Goal: Transaction & Acquisition: Download file/media

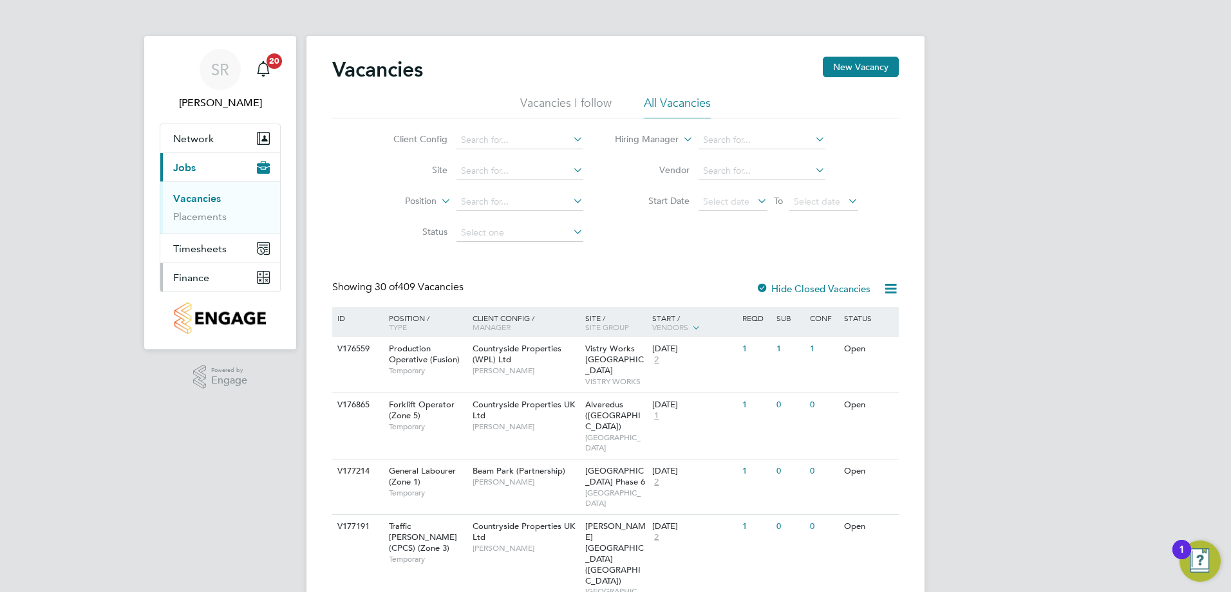
click at [202, 274] on span "Finance" at bounding box center [191, 278] width 36 height 12
click at [240, 253] on link "Invoices & Credit Notes" at bounding box center [213, 263] width 80 height 25
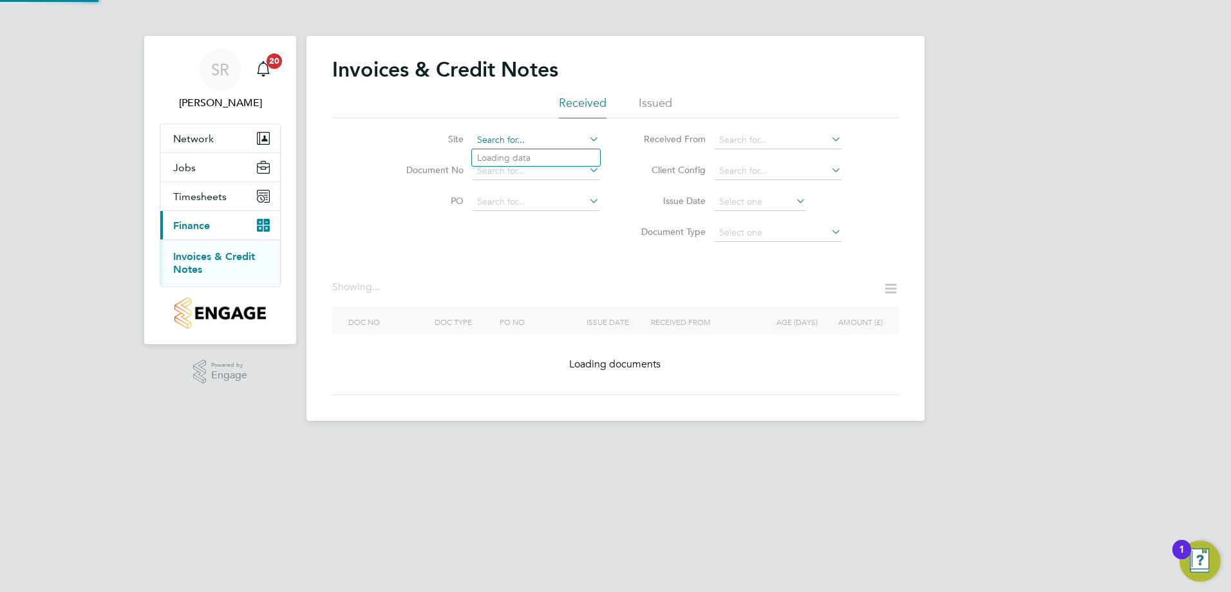
click at [502, 142] on input at bounding box center [536, 140] width 127 height 18
click at [506, 169] on li "Truro" at bounding box center [536, 174] width 128 height 17
type input "Truro"
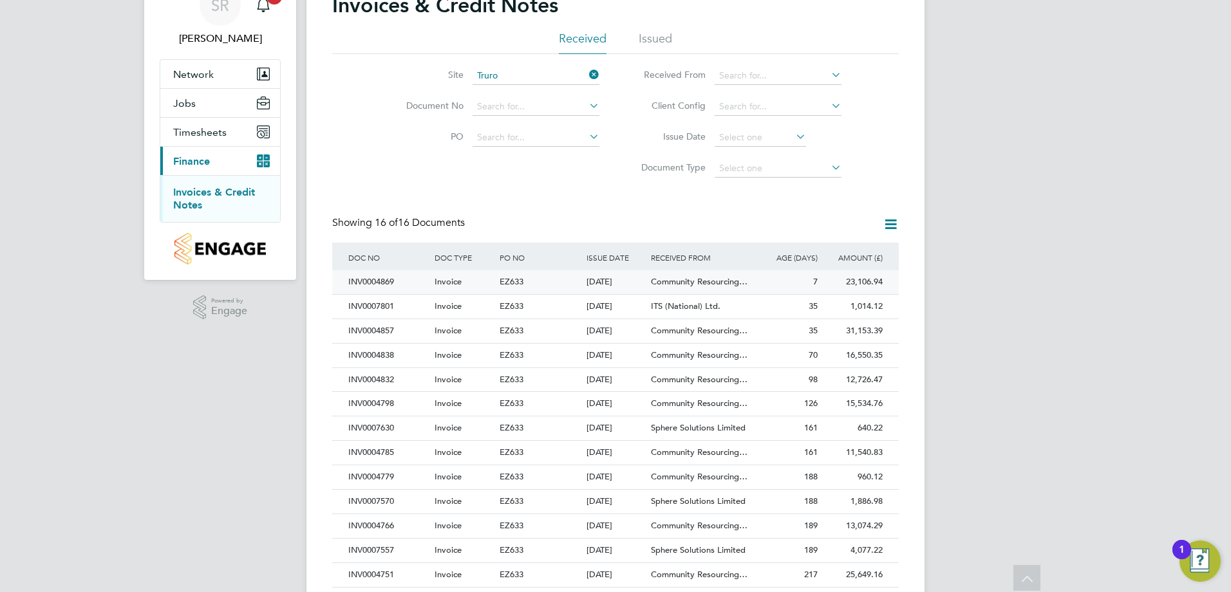
click at [680, 285] on span "Community Resourcing…" at bounding box center [699, 281] width 97 height 11
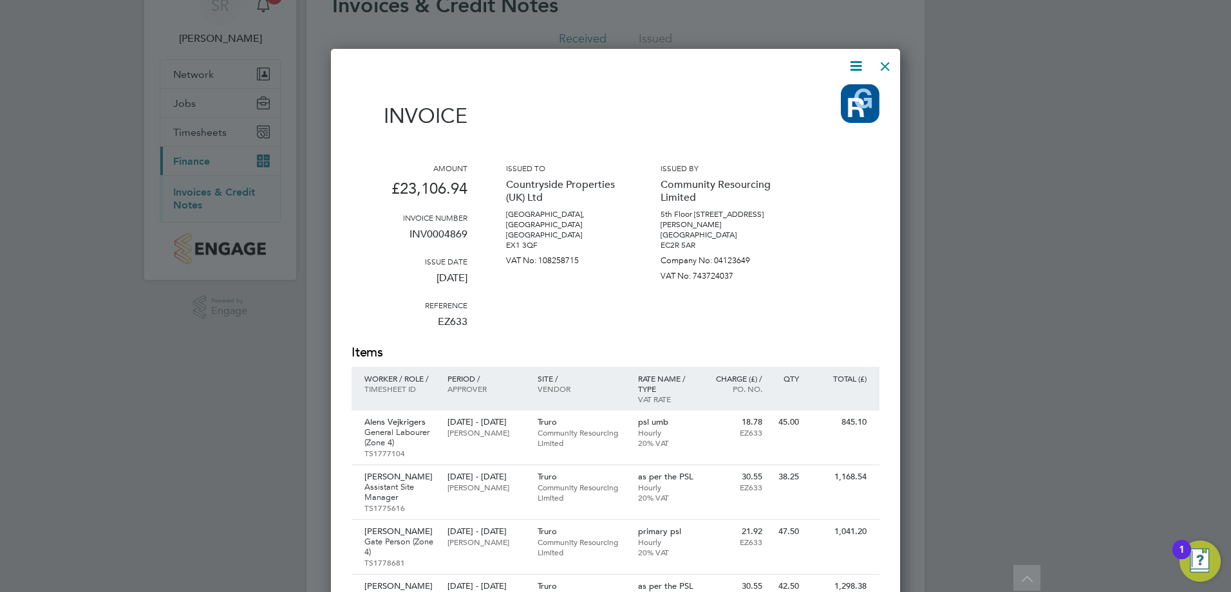
click at [857, 67] on icon at bounding box center [856, 66] width 16 height 16
click at [803, 95] on li "Download Invoice" at bounding box center [817, 97] width 89 height 18
click at [880, 61] on div at bounding box center [885, 63] width 23 height 23
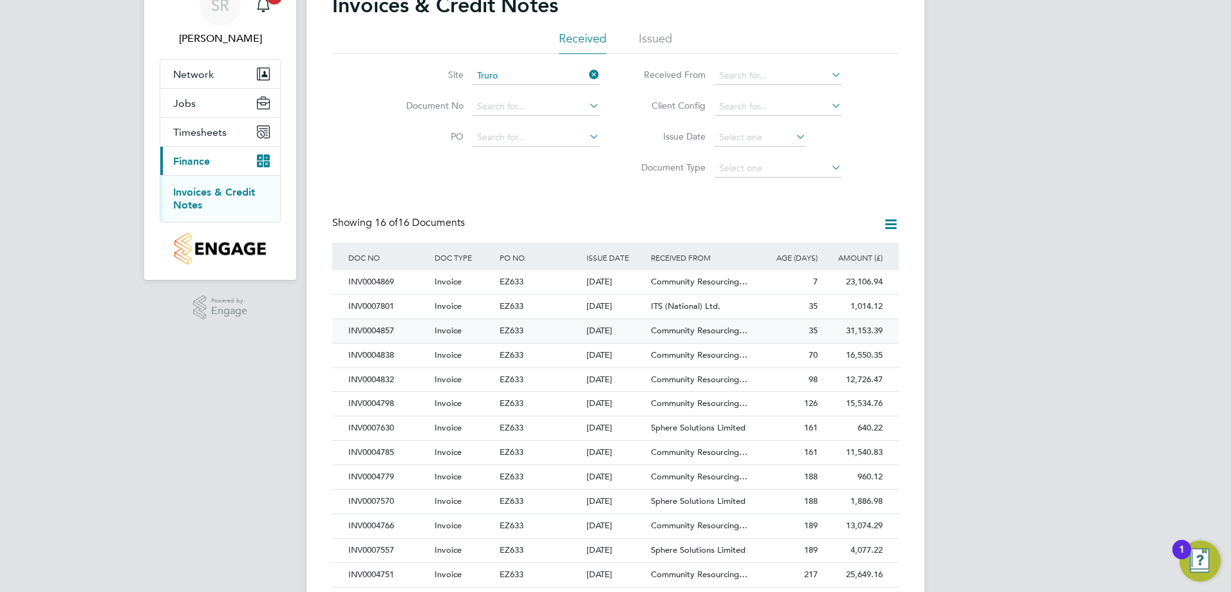
click at [353, 329] on div "INV0004857" at bounding box center [388, 331] width 86 height 24
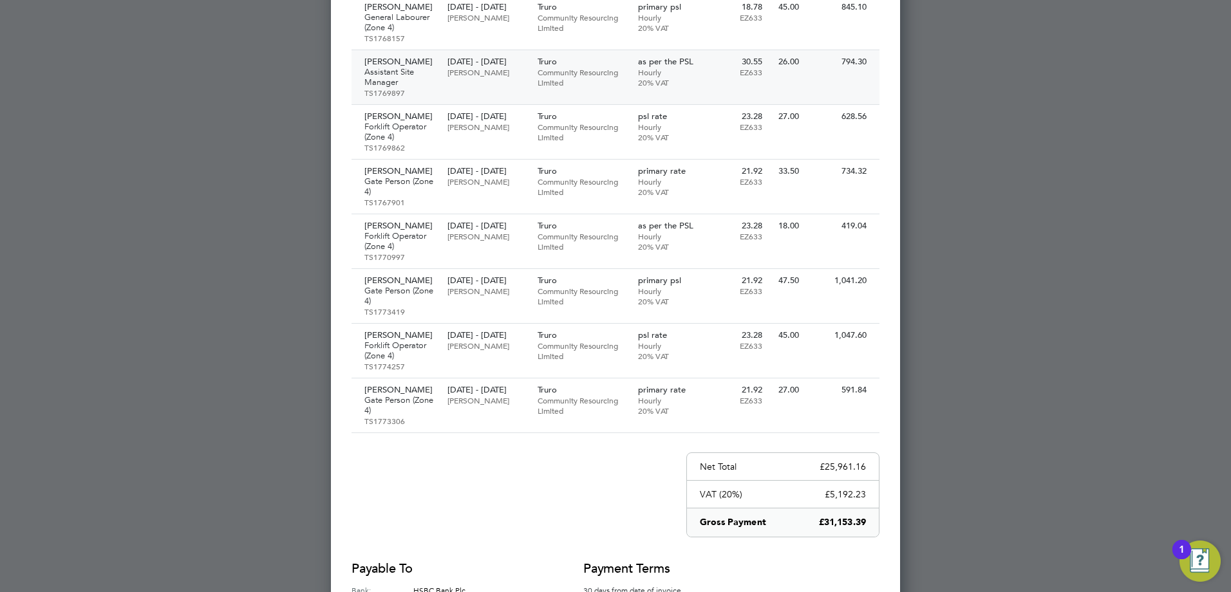
scroll to position [1674, 0]
